Goal: Task Accomplishment & Management: Use online tool/utility

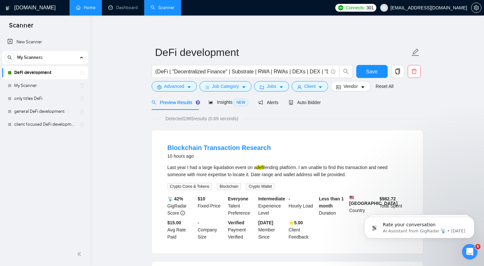
click at [86, 5] on link "Home" at bounding box center [85, 7] width 19 height 5
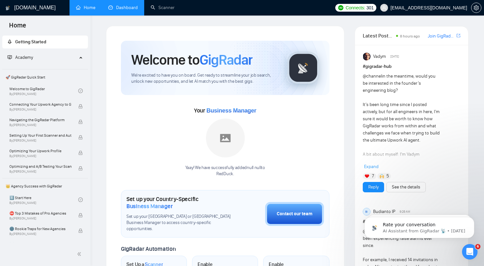
click at [119, 6] on link "Dashboard" at bounding box center [122, 7] width 29 height 5
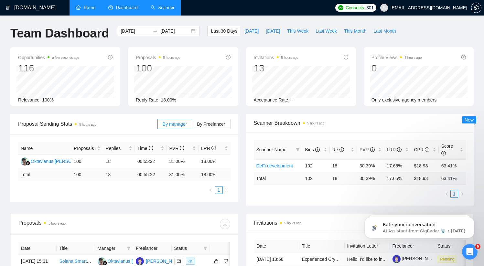
click at [172, 7] on link "Scanner" at bounding box center [163, 7] width 24 height 5
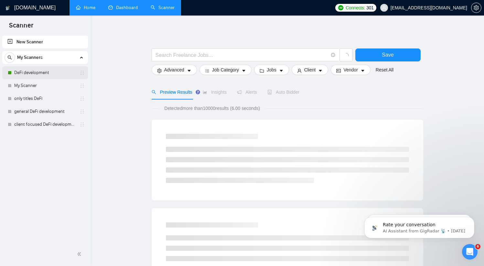
click at [36, 76] on link "DeFi development" at bounding box center [44, 72] width 61 height 13
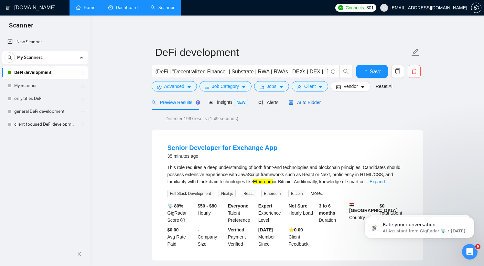
click at [308, 104] on span "Auto Bidder" at bounding box center [304, 102] width 32 height 5
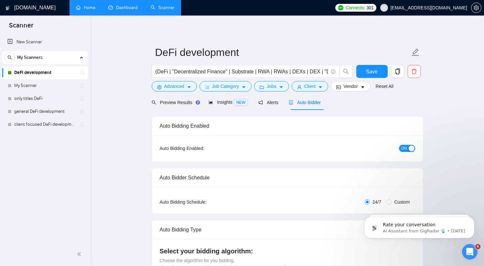
checkbox input "true"
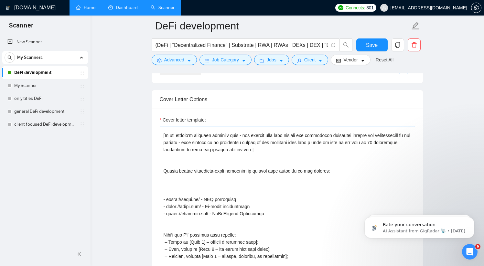
scroll to position [97, 0]
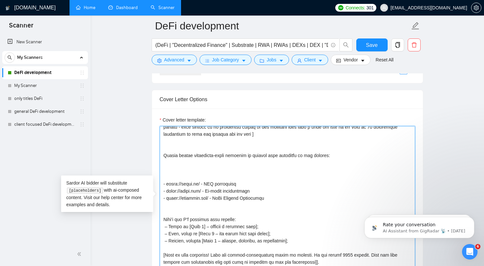
drag, startPoint x: 163, startPoint y: 184, endPoint x: 274, endPoint y: 202, distance: 112.3
click at [274, 202] on textarea "Cover letter template:" at bounding box center [287, 198] width 255 height 145
